Goal: Task Accomplishment & Management: Manage account settings

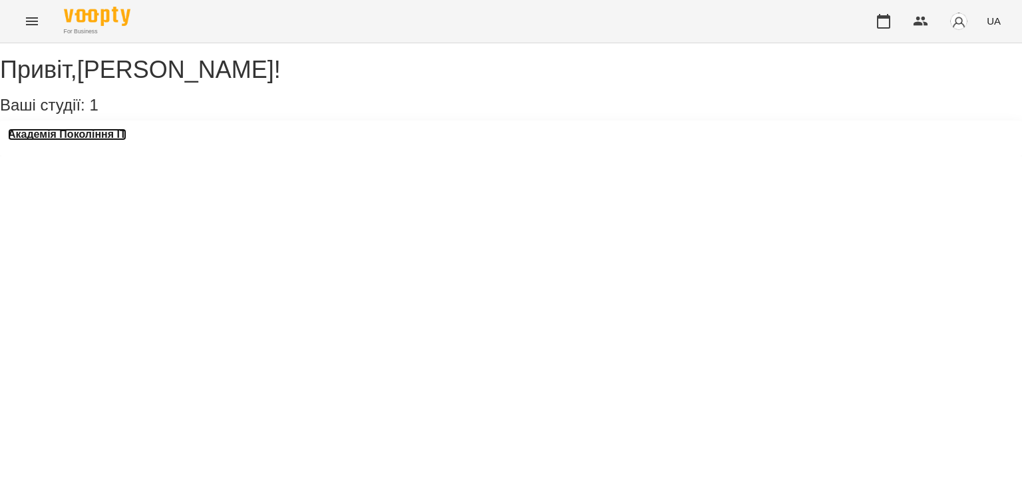
click at [94, 140] on h3 "Академія Покоління ІТ" at bounding box center [67, 134] width 118 height 12
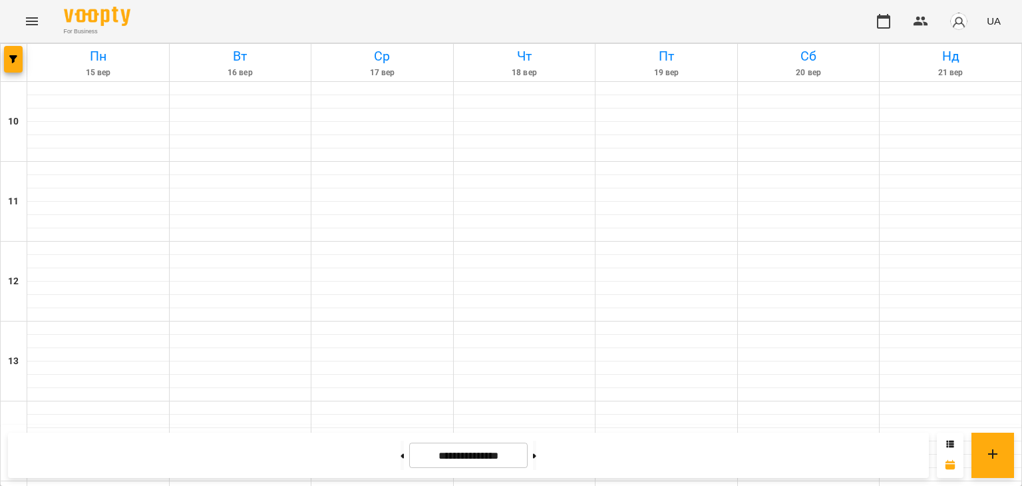
scroll to position [550, 0]
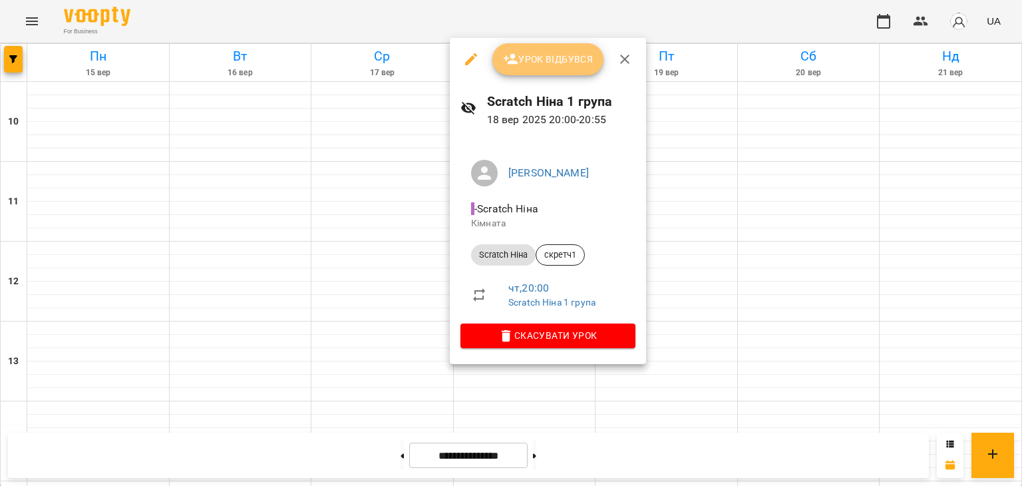
click at [560, 65] on span "Урок відбувся" at bounding box center [548, 59] width 90 height 16
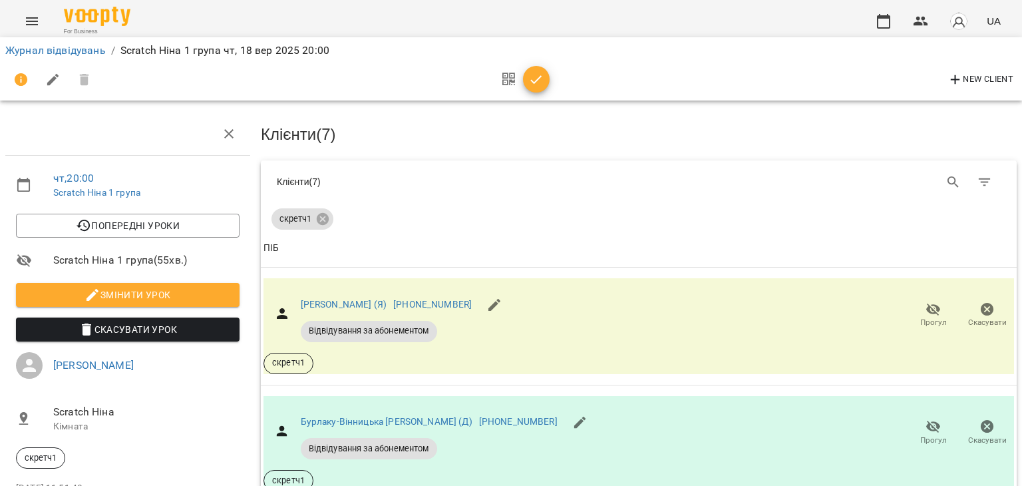
scroll to position [141, 0]
click at [926, 303] on icon "button" at bounding box center [933, 309] width 15 height 13
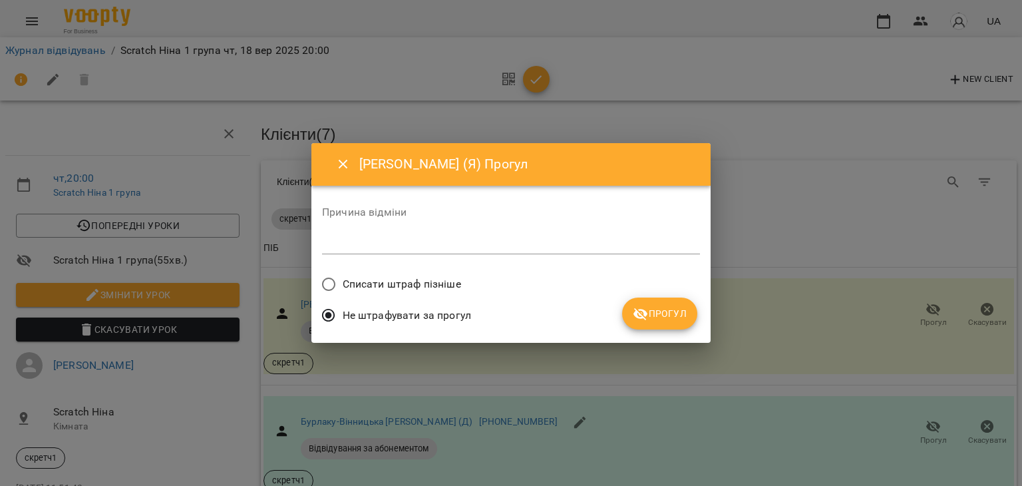
click at [591, 245] on textarea at bounding box center [511, 243] width 378 height 13
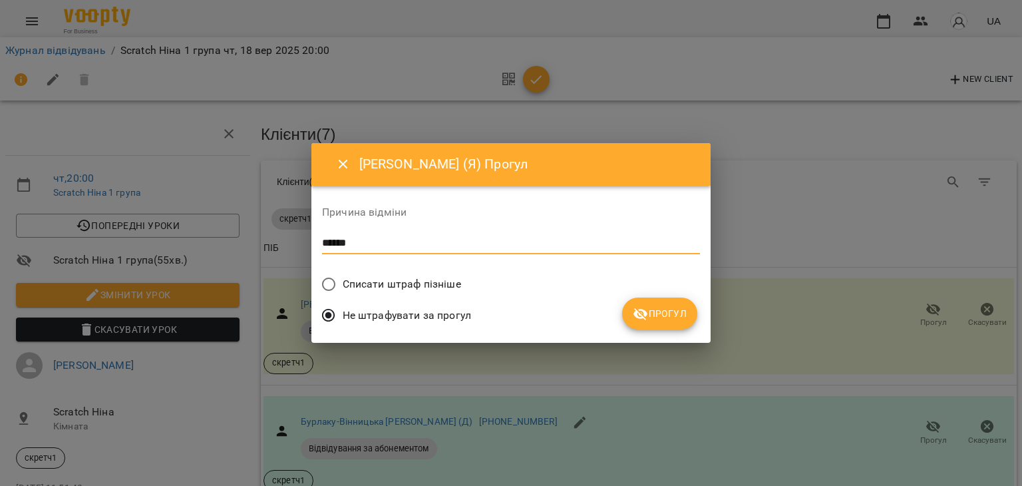
type textarea "******"
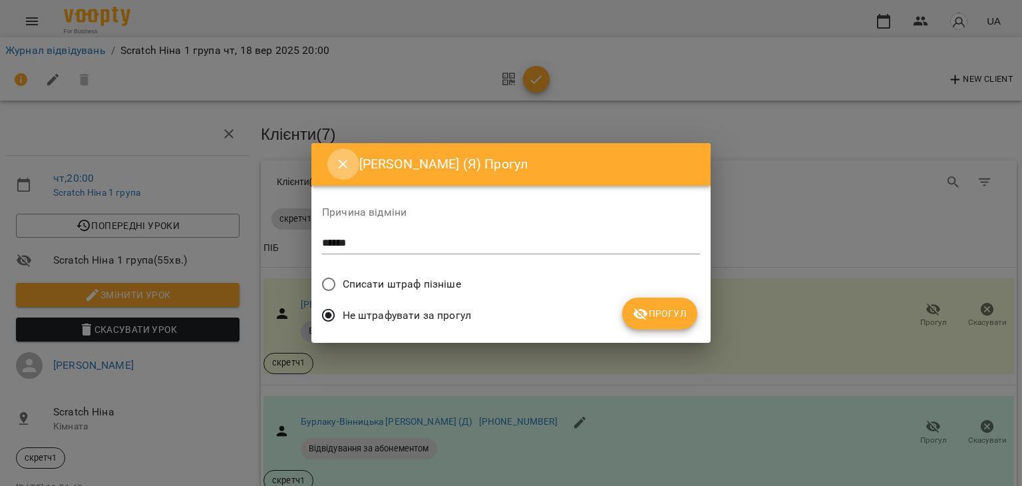
click at [343, 162] on icon "Close" at bounding box center [343, 164] width 16 height 16
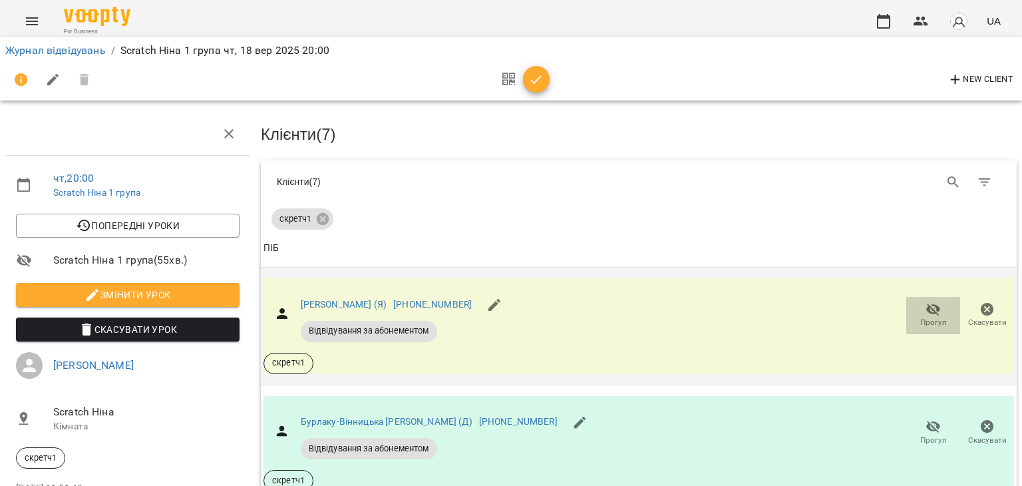
click at [914, 301] on span "Прогул" at bounding box center [933, 314] width 38 height 27
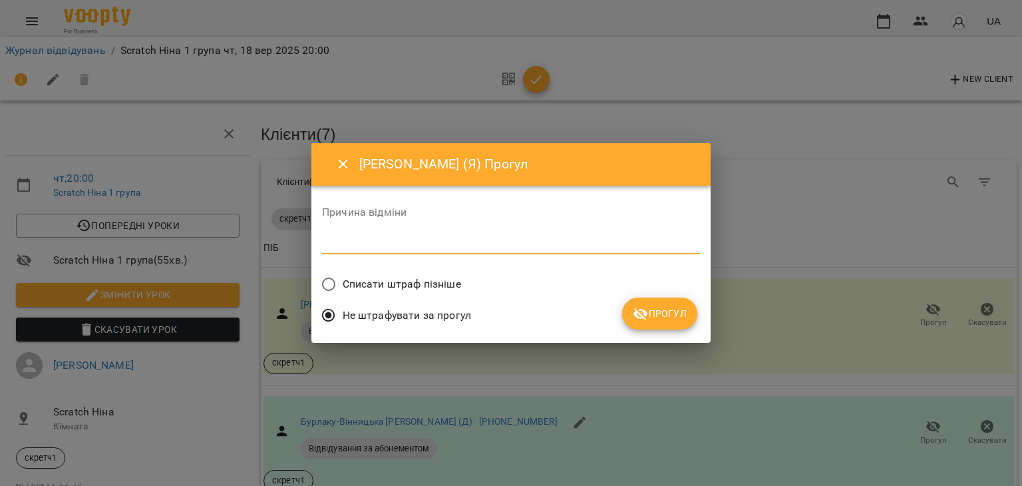
click at [637, 243] on textarea at bounding box center [511, 243] width 378 height 13
type textarea "******"
click at [343, 168] on icon "Close" at bounding box center [343, 164] width 16 height 16
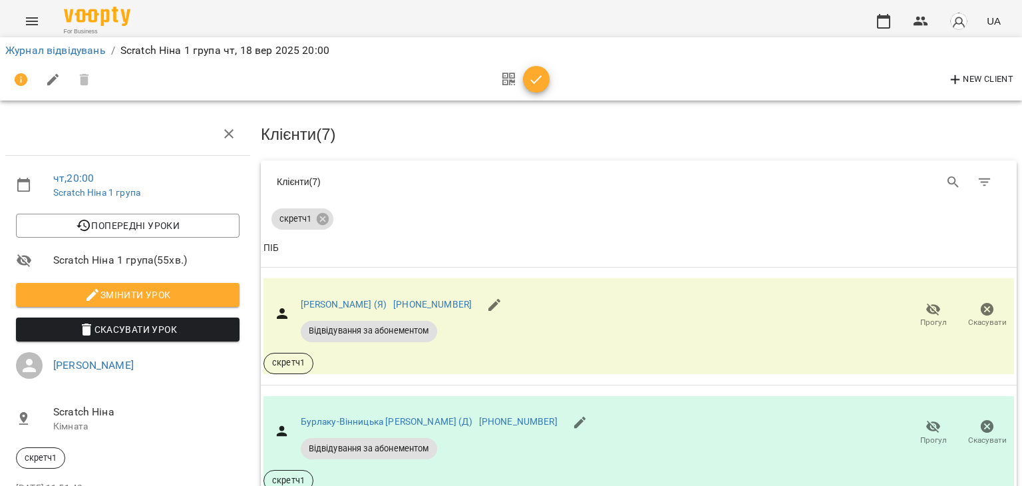
scroll to position [163, 0]
click at [918, 297] on button "Прогул" at bounding box center [933, 315] width 54 height 37
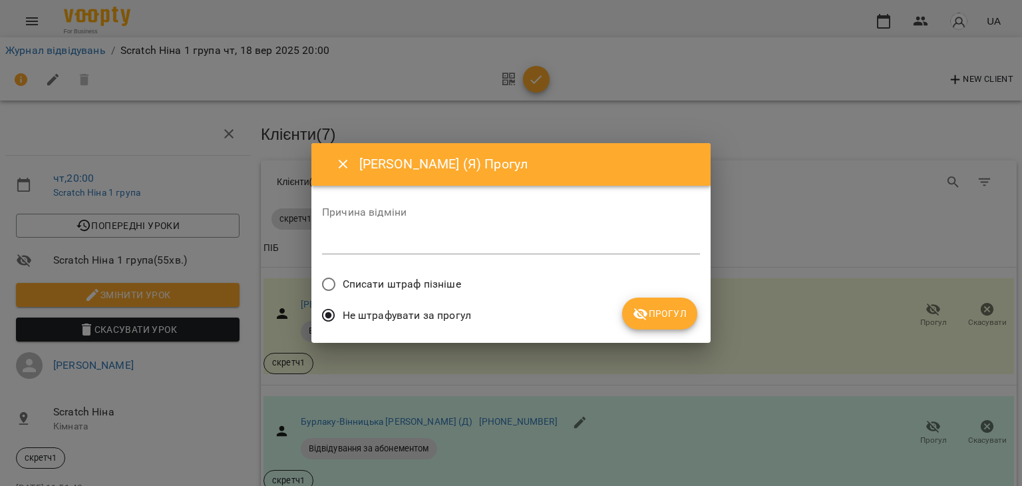
click at [563, 235] on div "*" at bounding box center [511, 243] width 378 height 21
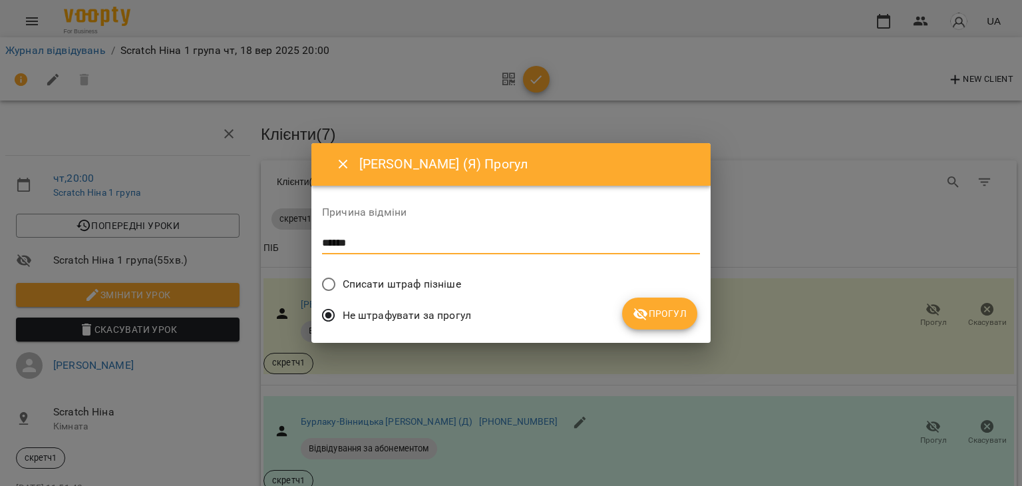
type textarea "******"
click at [439, 281] on span "Списати штраф пізніше" at bounding box center [402, 284] width 118 height 16
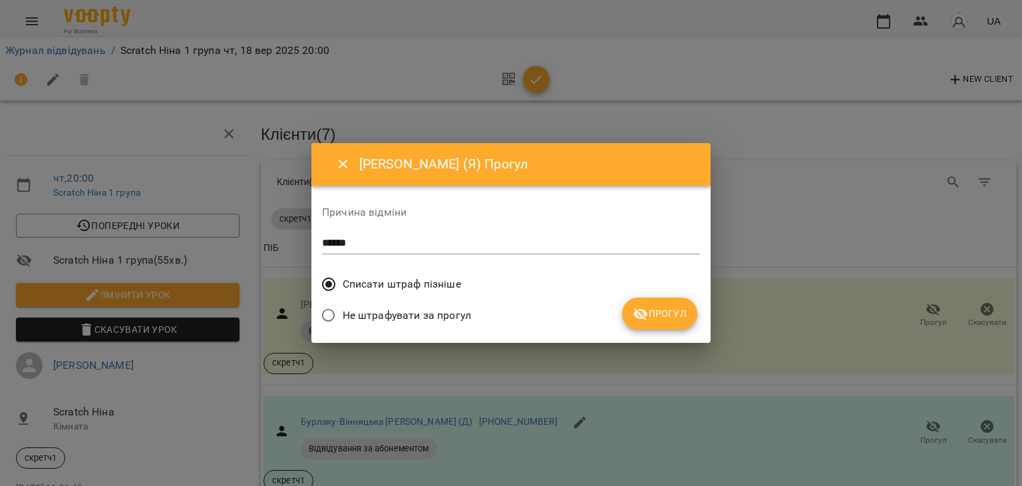
click at [664, 318] on span "Прогул" at bounding box center [660, 313] width 54 height 16
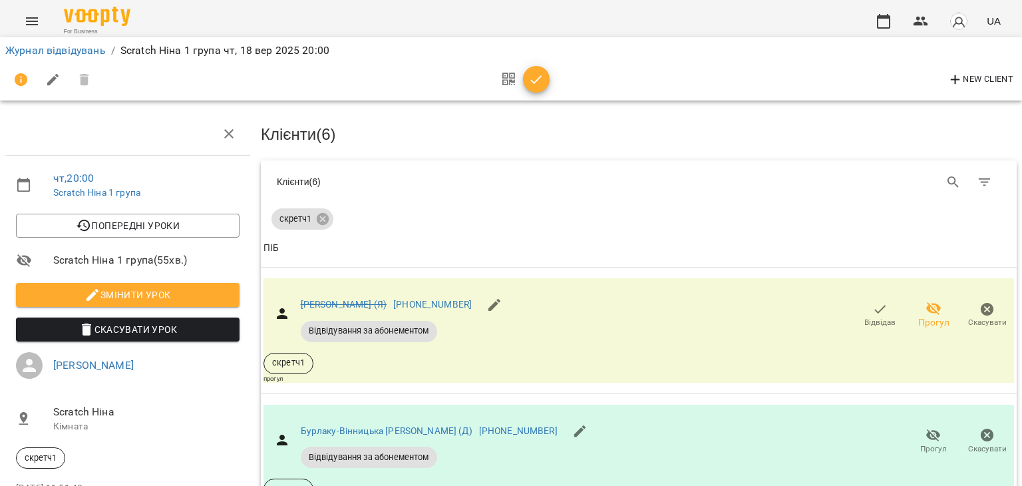
scroll to position [663, 0]
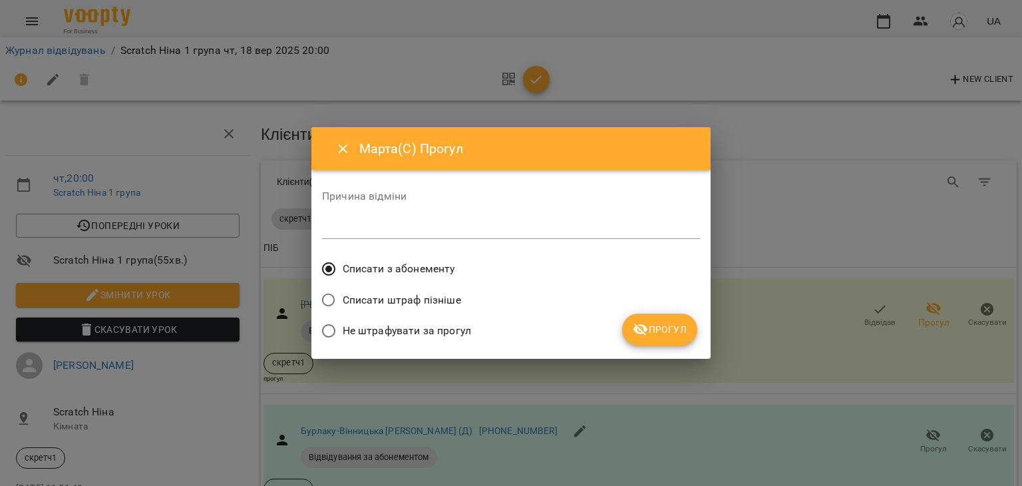
click at [651, 321] on span "Прогул" at bounding box center [660, 329] width 54 height 16
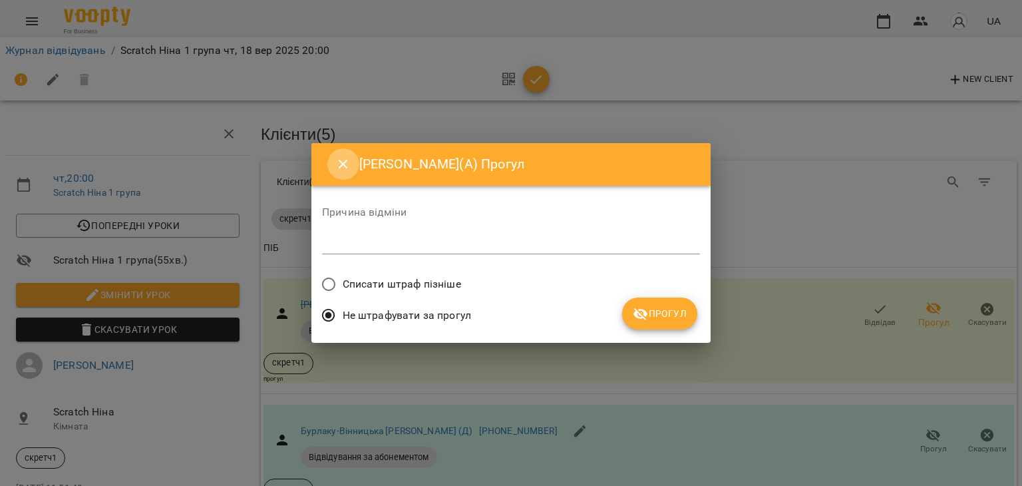
click at [345, 164] on icon "Close" at bounding box center [343, 164] width 16 height 16
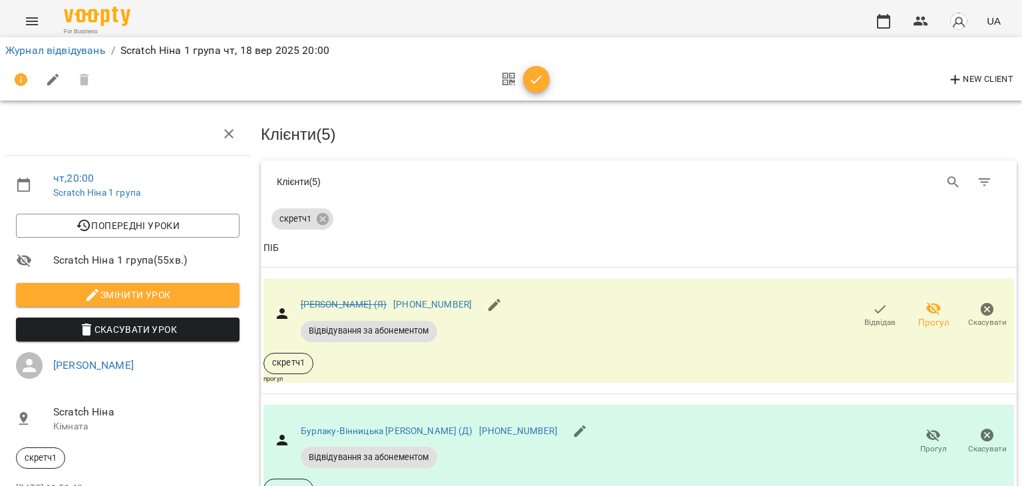
scroll to position [0, 0]
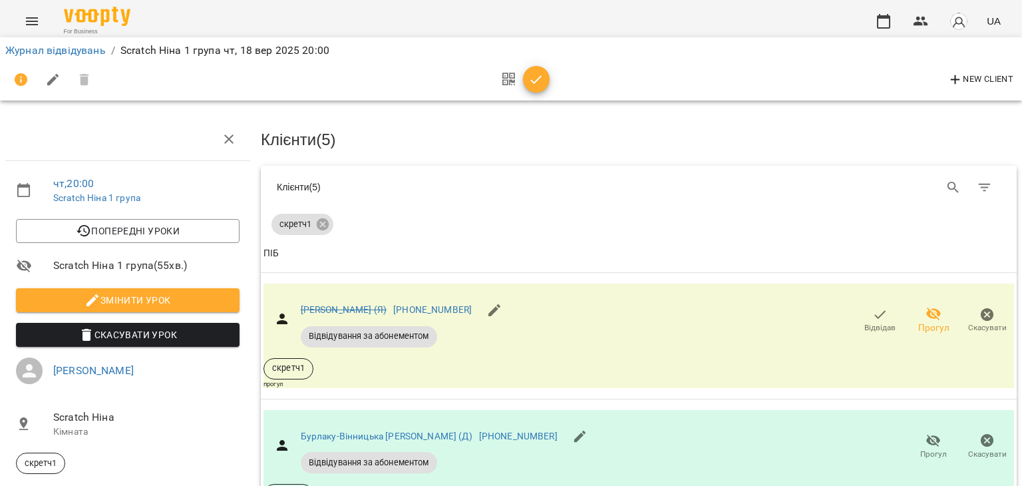
click at [541, 76] on icon "button" at bounding box center [536, 80] width 16 height 16
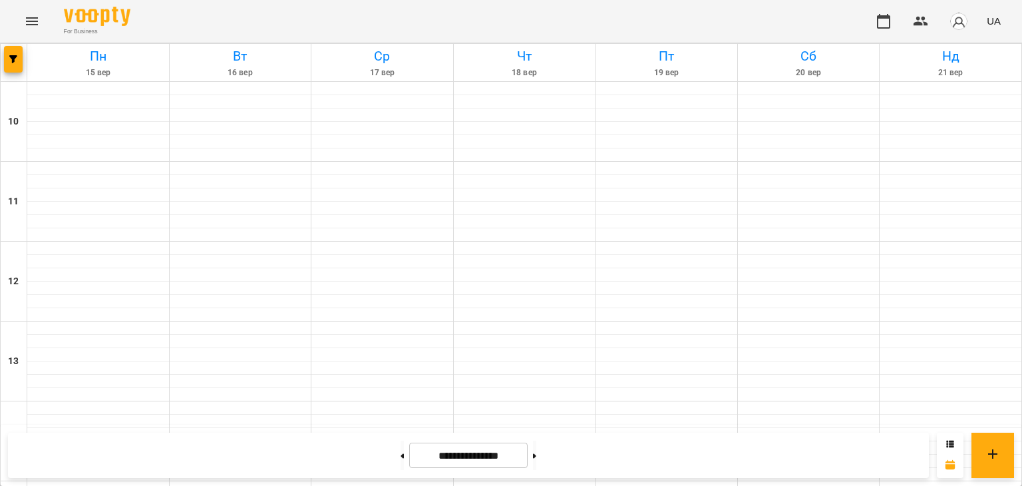
click at [955, 22] on img "button" at bounding box center [958, 21] width 19 height 19
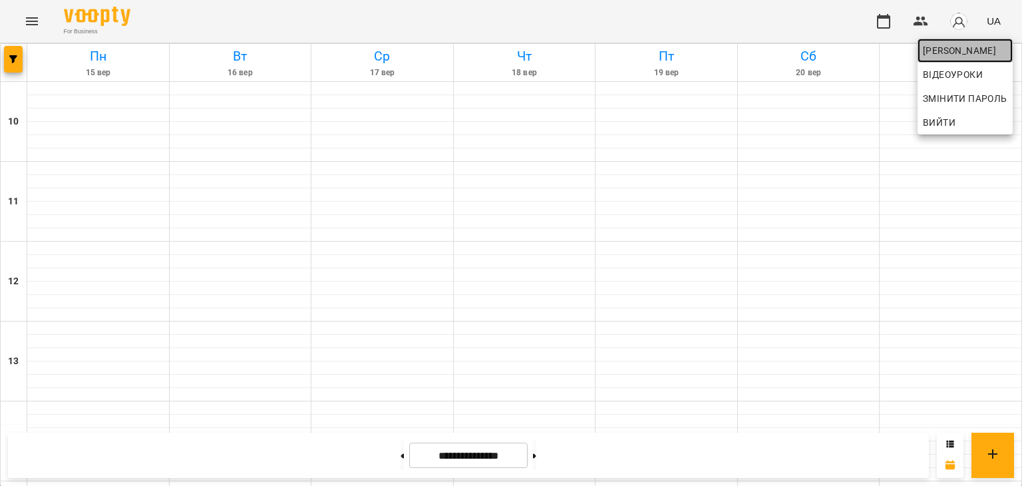
click at [952, 53] on span "[PERSON_NAME]" at bounding box center [965, 51] width 84 height 16
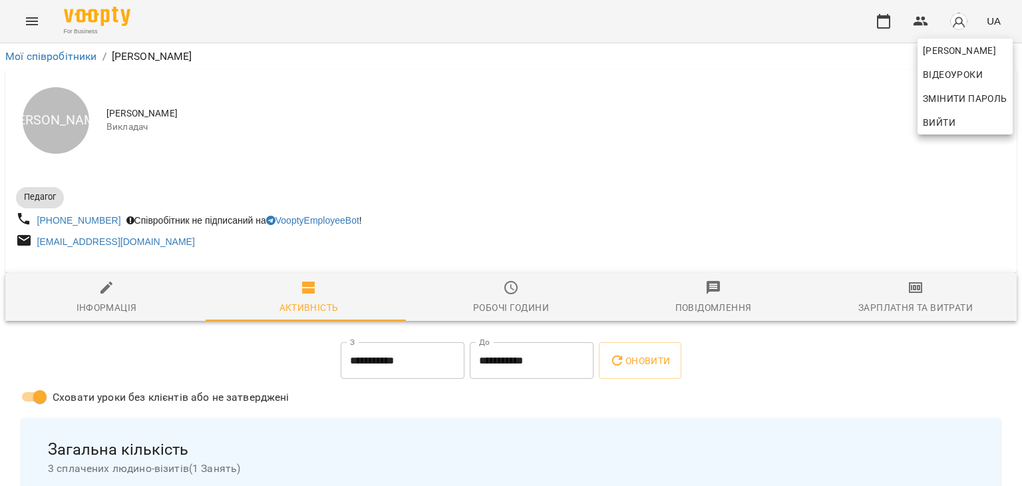
click at [923, 301] on div at bounding box center [511, 243] width 1022 height 486
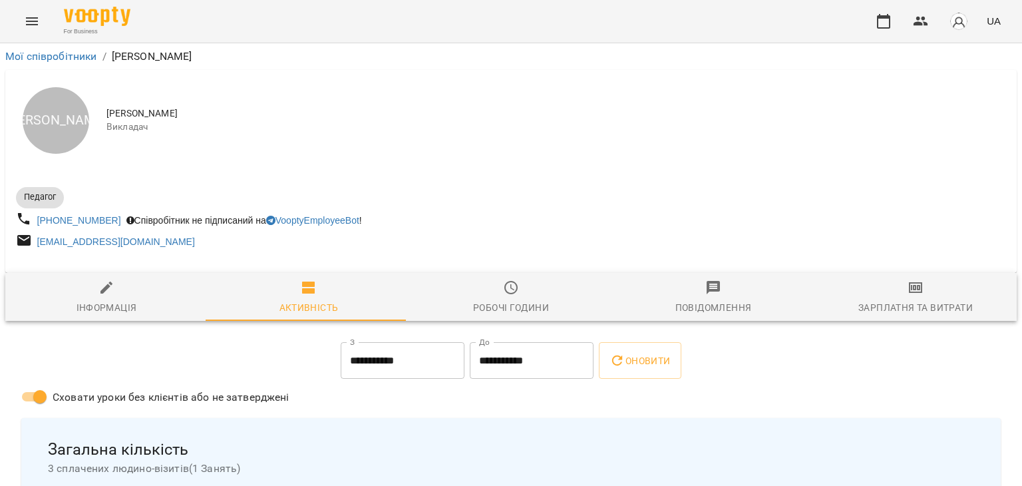
click at [909, 293] on icon "button" at bounding box center [915, 287] width 13 height 11
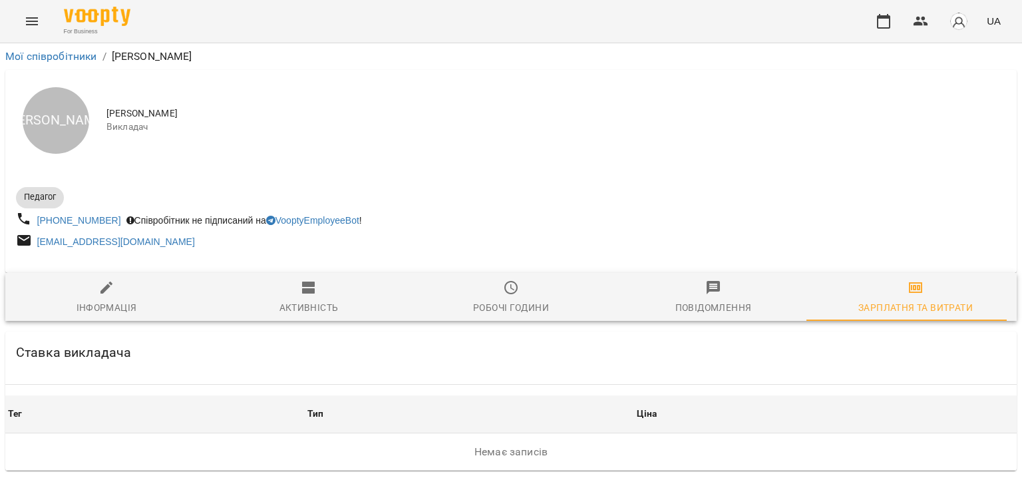
scroll to position [98, 0]
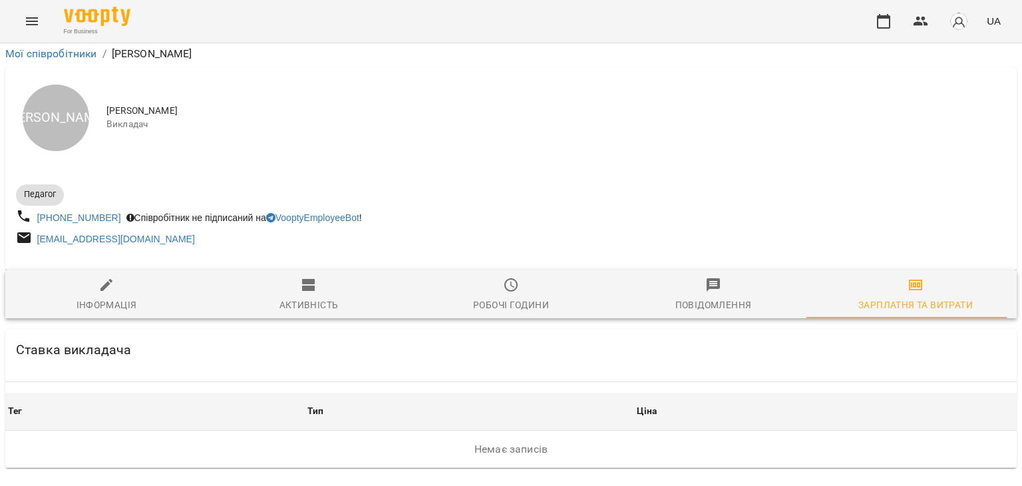
click at [301, 277] on icon "button" at bounding box center [309, 285] width 16 height 16
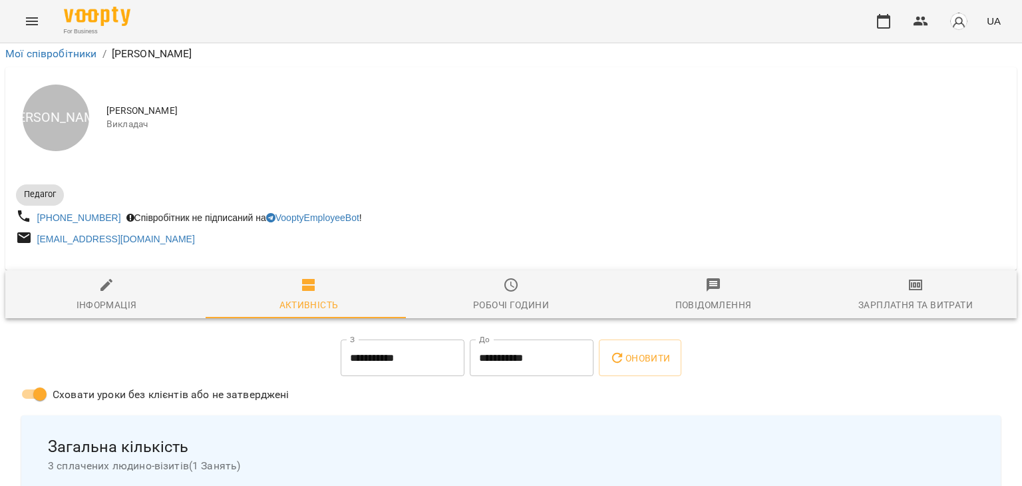
click at [498, 297] on div "Робочі години" at bounding box center [511, 305] width 76 height 16
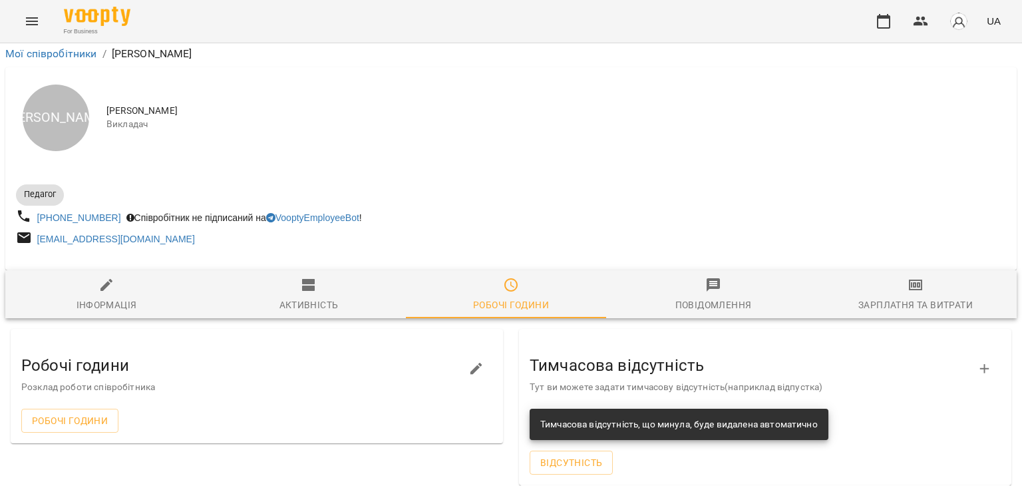
click at [695, 277] on span "Повідомлення" at bounding box center [713, 295] width 186 height 36
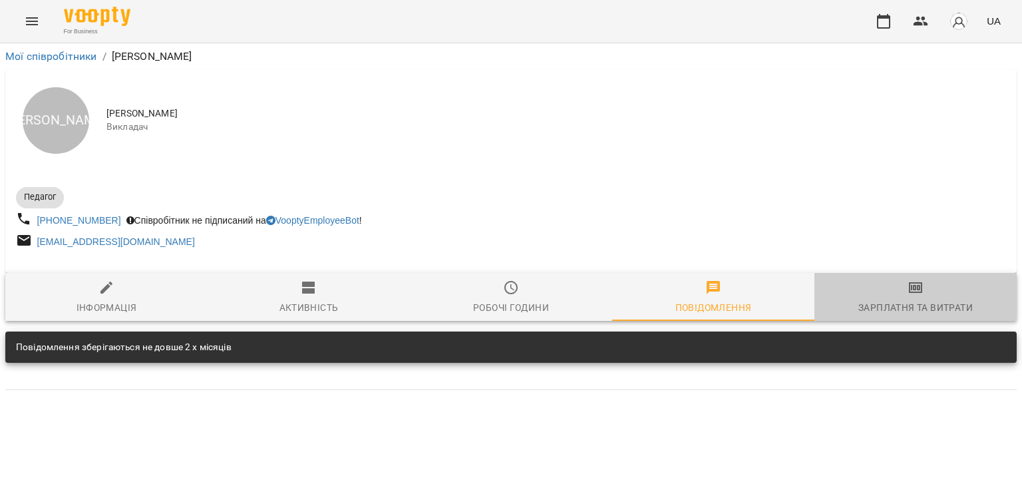
click at [908, 275] on button "Зарплатня та Витрати" at bounding box center [915, 297] width 202 height 48
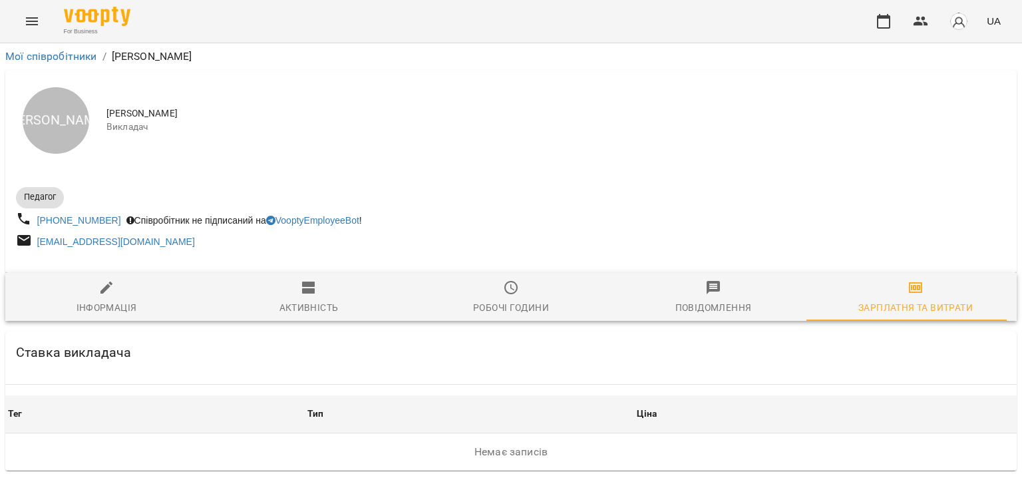
scroll to position [98, 0]
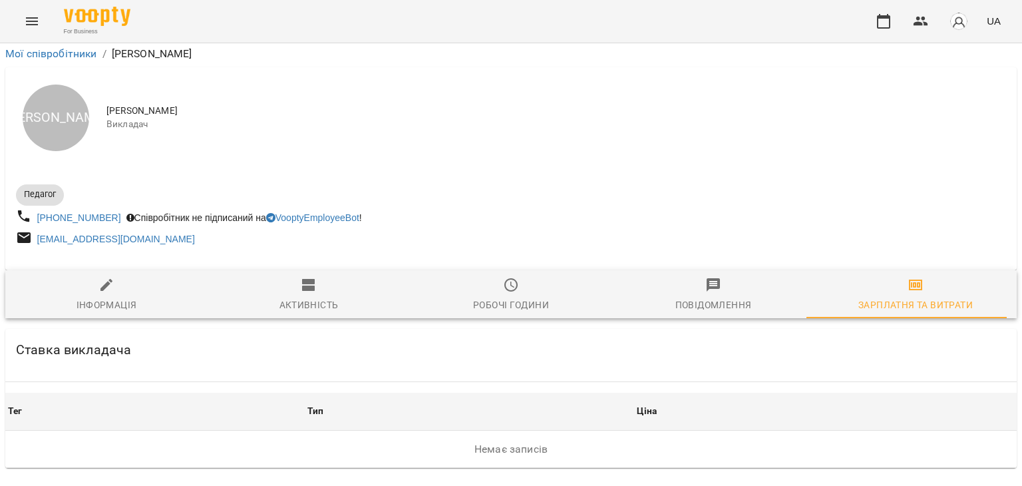
scroll to position [0, 0]
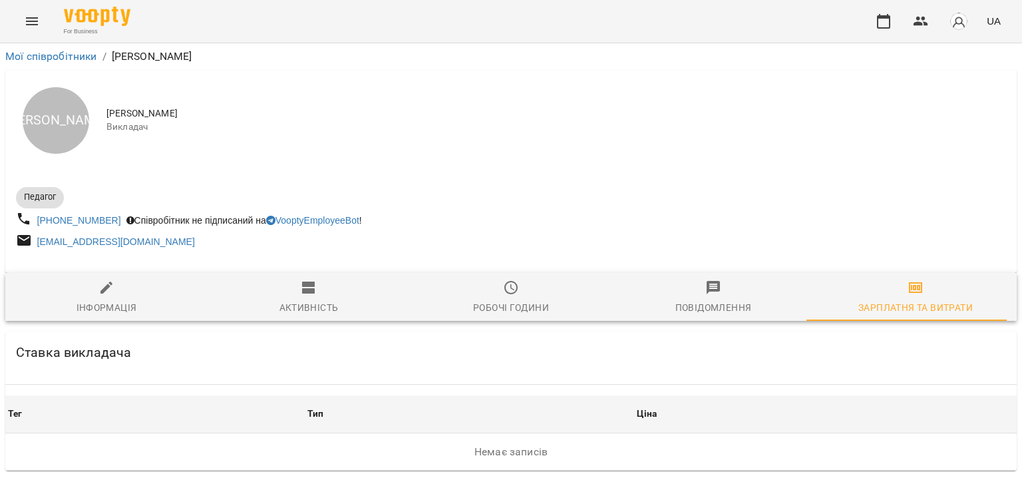
click at [36, 19] on icon "Menu" at bounding box center [32, 21] width 16 height 16
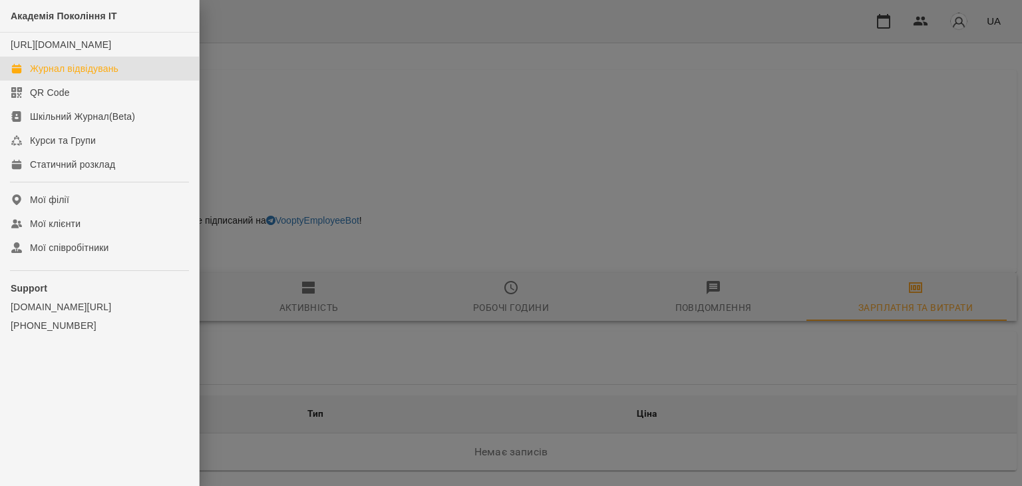
click at [57, 75] on div "Журнал відвідувань" at bounding box center [74, 68] width 88 height 13
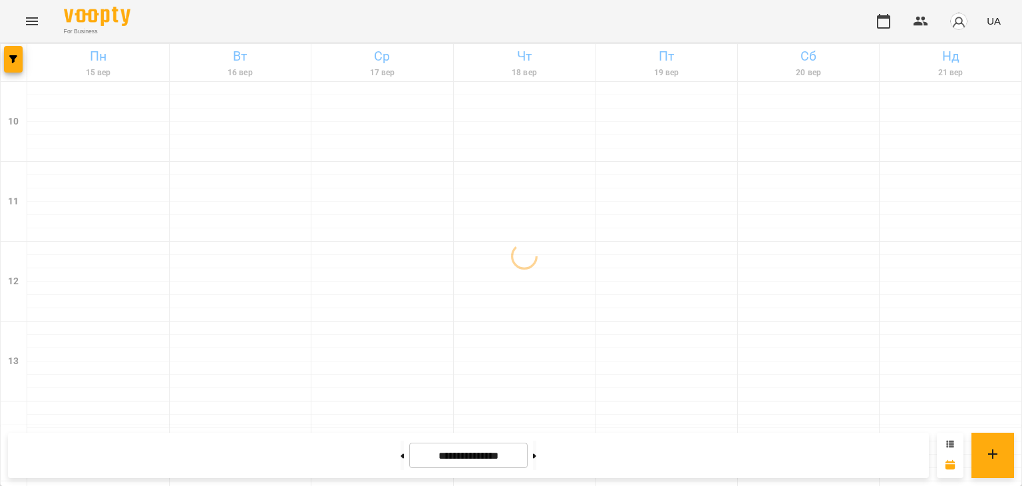
click at [949, 442] on icon at bounding box center [950, 444] width 8 height 8
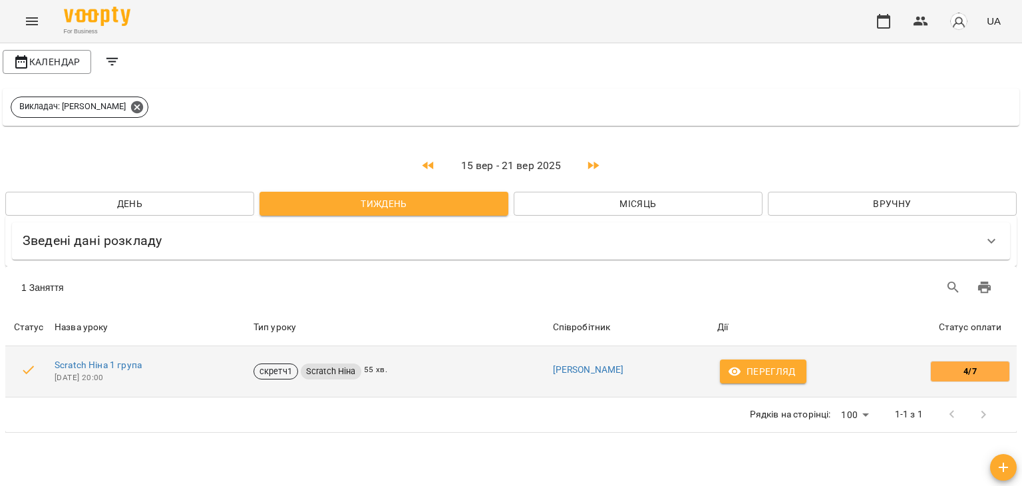
click at [765, 375] on span "Перегляд" at bounding box center [762, 371] width 65 height 16
